Goal: Find specific page/section: Find specific page/section

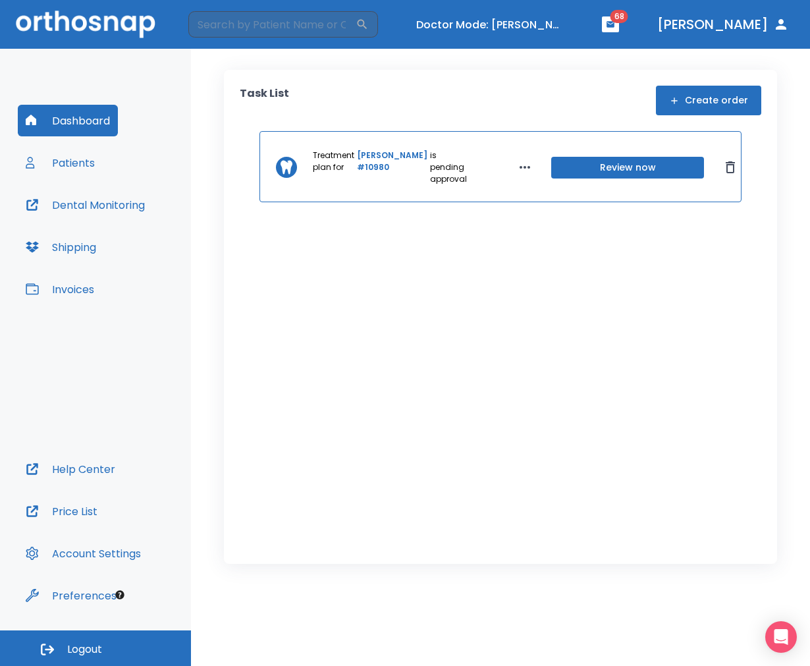
click at [55, 159] on button "Patients" at bounding box center [60, 163] width 85 height 32
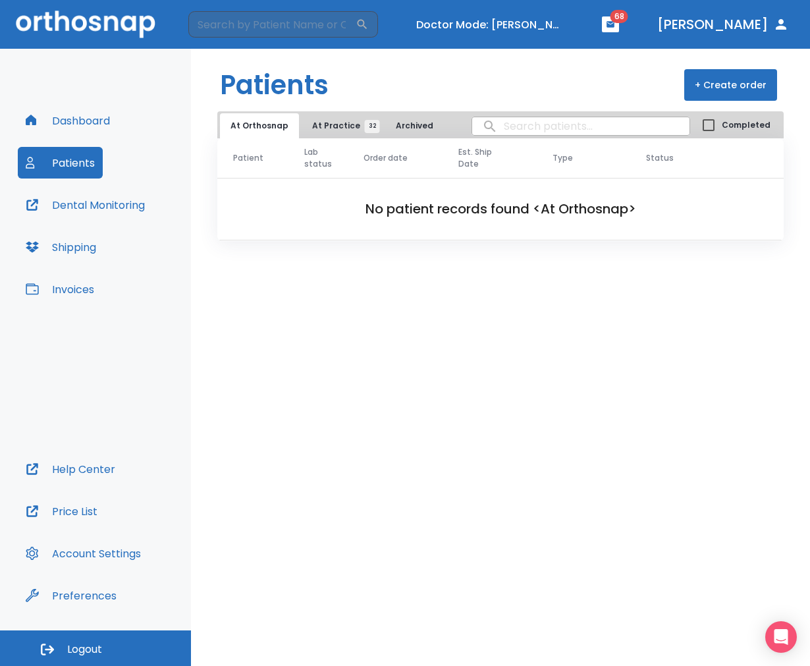
click at [333, 125] on span "At Practice 32" at bounding box center [342, 126] width 60 height 12
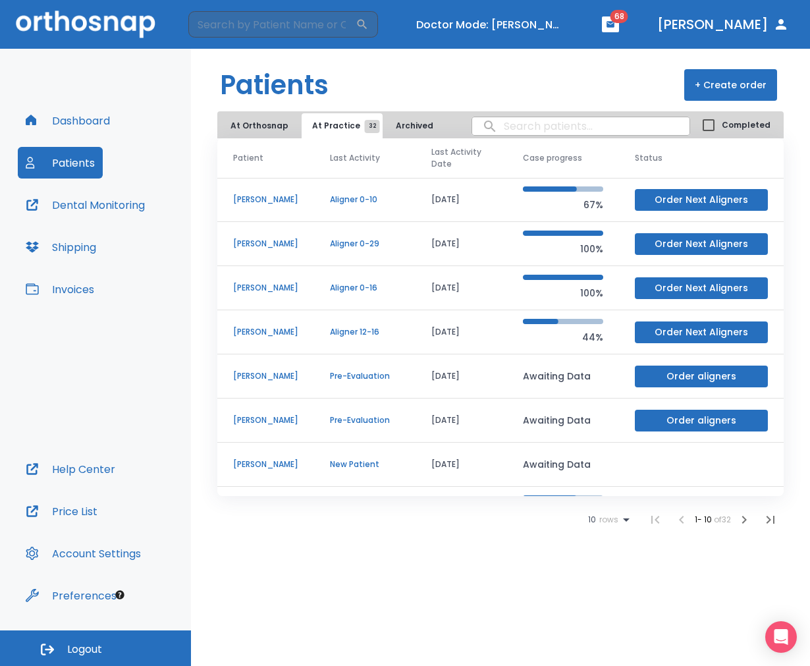
click at [260, 202] on td "[PERSON_NAME]" at bounding box center [265, 200] width 97 height 44
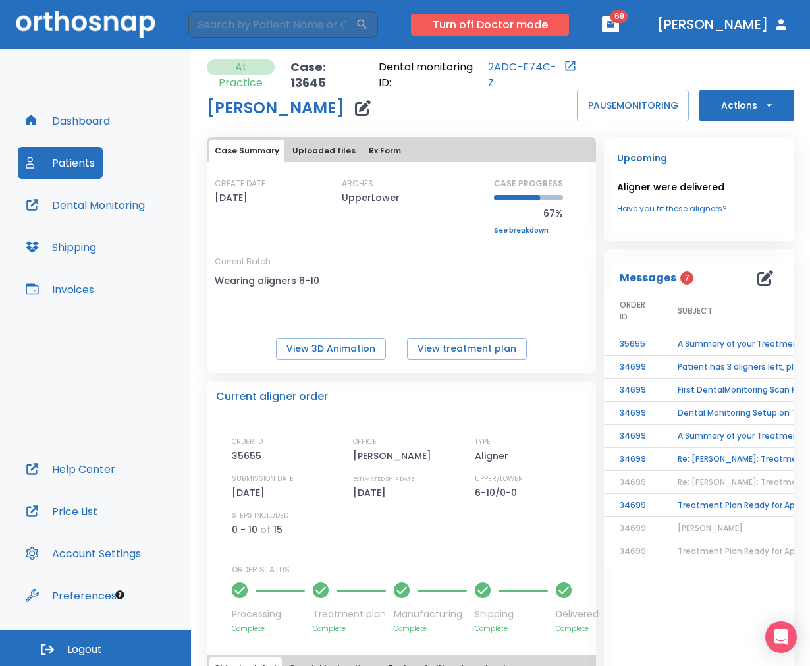
click at [535, 27] on button "Turn off Doctor mode" at bounding box center [490, 25] width 158 height 22
